Goal: Transaction & Acquisition: Subscribe to service/newsletter

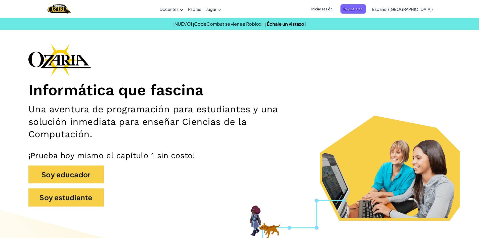
click at [336, 11] on span "Iniciar sesión" at bounding box center [322, 8] width 27 height 9
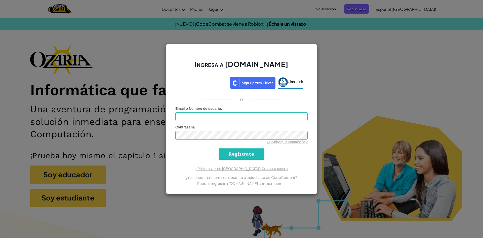
click at [202, 123] on form "Email o Nombre de usuario : Contraseña ¿Olvidaste la contraseña? Regístrate" at bounding box center [241, 133] width 132 height 54
click at [208, 119] on input "Email o Nombre de usuario :" at bounding box center [241, 116] width 132 height 9
type input "[EMAIL_ADDRESS][DOMAIN_NAME]"
click at [219, 148] on input "Regístrate" at bounding box center [242, 153] width 46 height 11
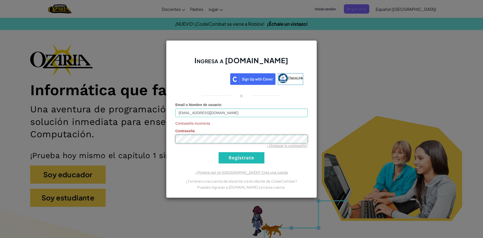
click at [166, 142] on div "Ingresa a [DOMAIN_NAME] ClassLink o Email o Nombre de usuario : [EMAIL_ADDRESS]…" at bounding box center [241, 119] width 151 height 158
click at [257, 152] on input "Regístrate" at bounding box center [242, 157] width 46 height 11
click at [165, 127] on div "Ingresa a [DOMAIN_NAME] ClassLink o Email o Nombre de usuario : [EMAIL_ADDRESS]…" at bounding box center [241, 119] width 483 height 238
